Goal: Transaction & Acquisition: Purchase product/service

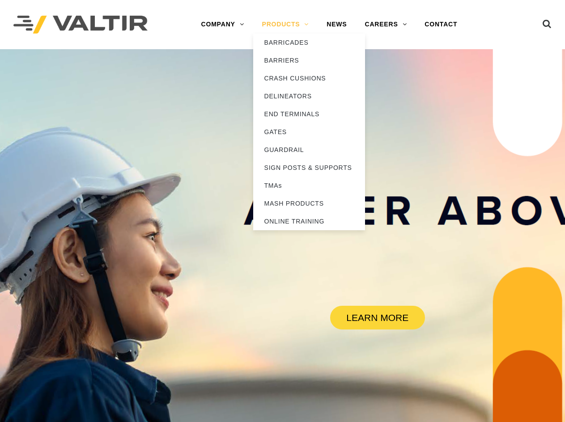
click at [286, 20] on link "PRODUCTS" at bounding box center [285, 25] width 65 height 18
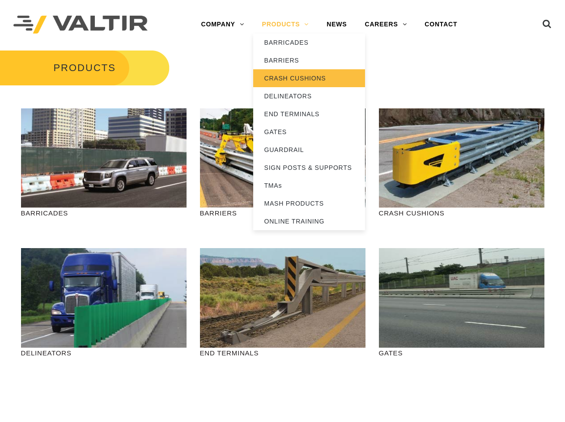
click at [285, 79] on link "CRASH CUSHIONS" at bounding box center [309, 78] width 112 height 18
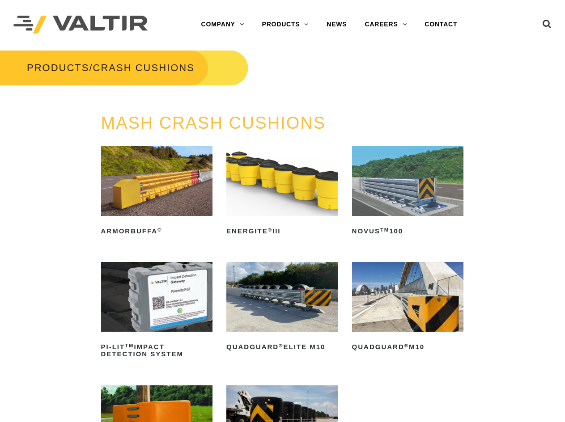
click at [405, 190] on img at bounding box center [408, 181] width 112 height 70
